Goal: Task Accomplishment & Management: Manage account settings

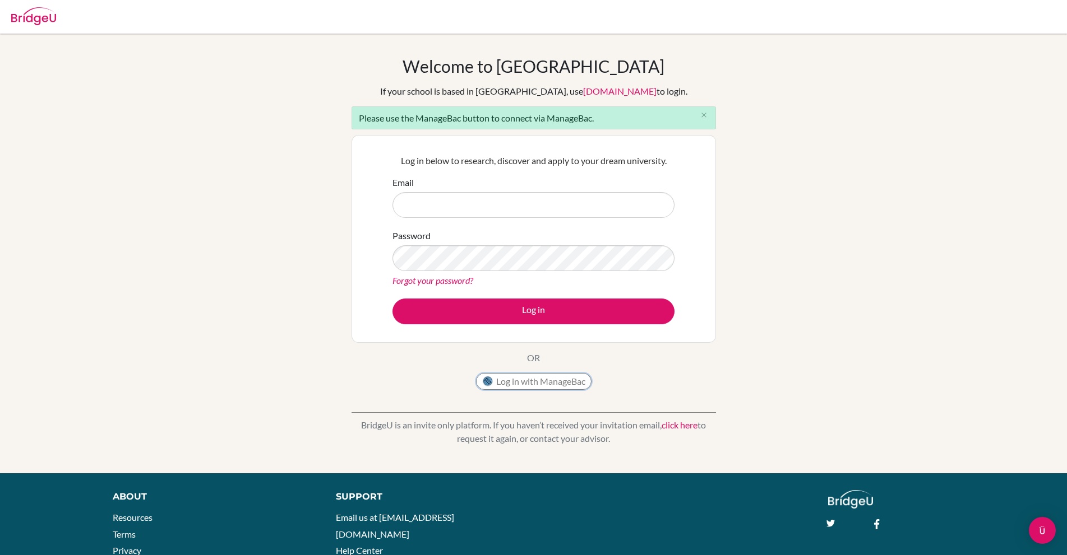
click at [577, 377] on button "Log in with ManageBac" at bounding box center [533, 381] width 115 height 17
click at [526, 391] on div "Log in with ManageBac" at bounding box center [533, 384] width 115 height 22
click at [524, 381] on button "Log in with ManageBac" at bounding box center [533, 381] width 115 height 17
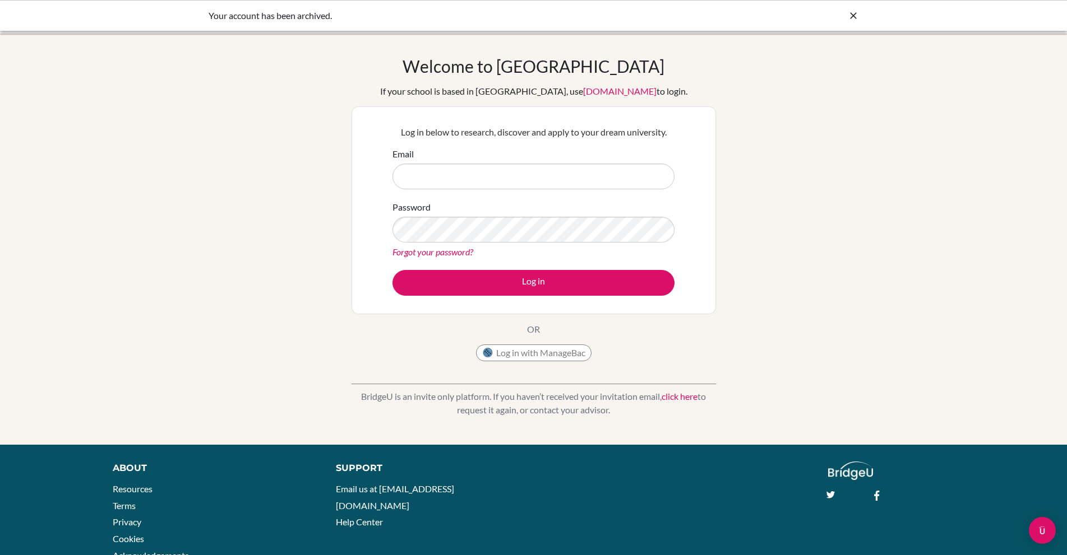
click at [830, 13] on div "Your account has been archived." at bounding box center [534, 15] width 650 height 13
click at [845, 16] on div "Your account has been archived." at bounding box center [534, 15] width 650 height 13
drag, startPoint x: 851, startPoint y: 16, endPoint x: 828, endPoint y: 21, distance: 23.1
click at [851, 16] on icon at bounding box center [852, 15] width 11 height 11
